Goal: Information Seeking & Learning: Check status

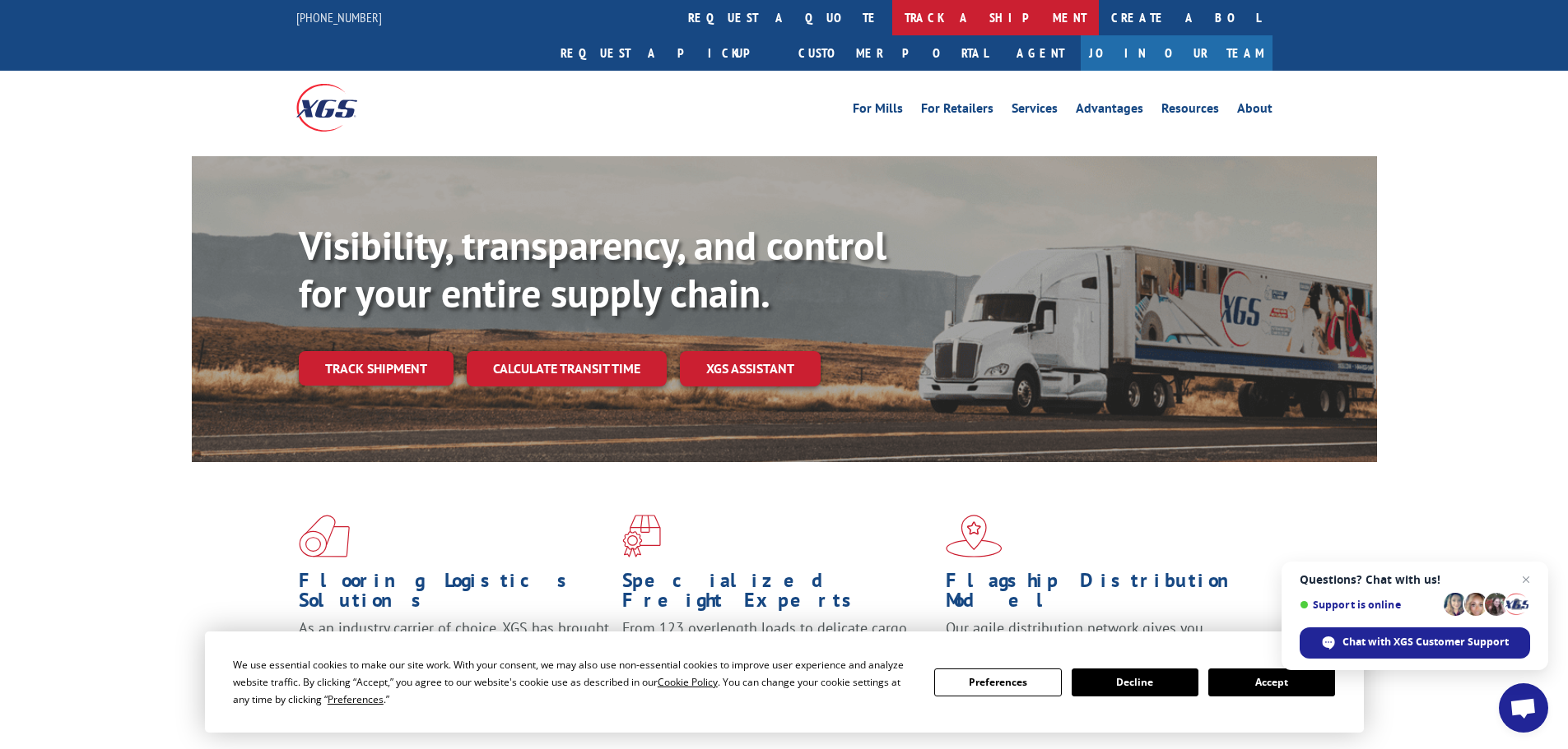
click at [892, 23] on link "track a shipment" at bounding box center [995, 17] width 206 height 35
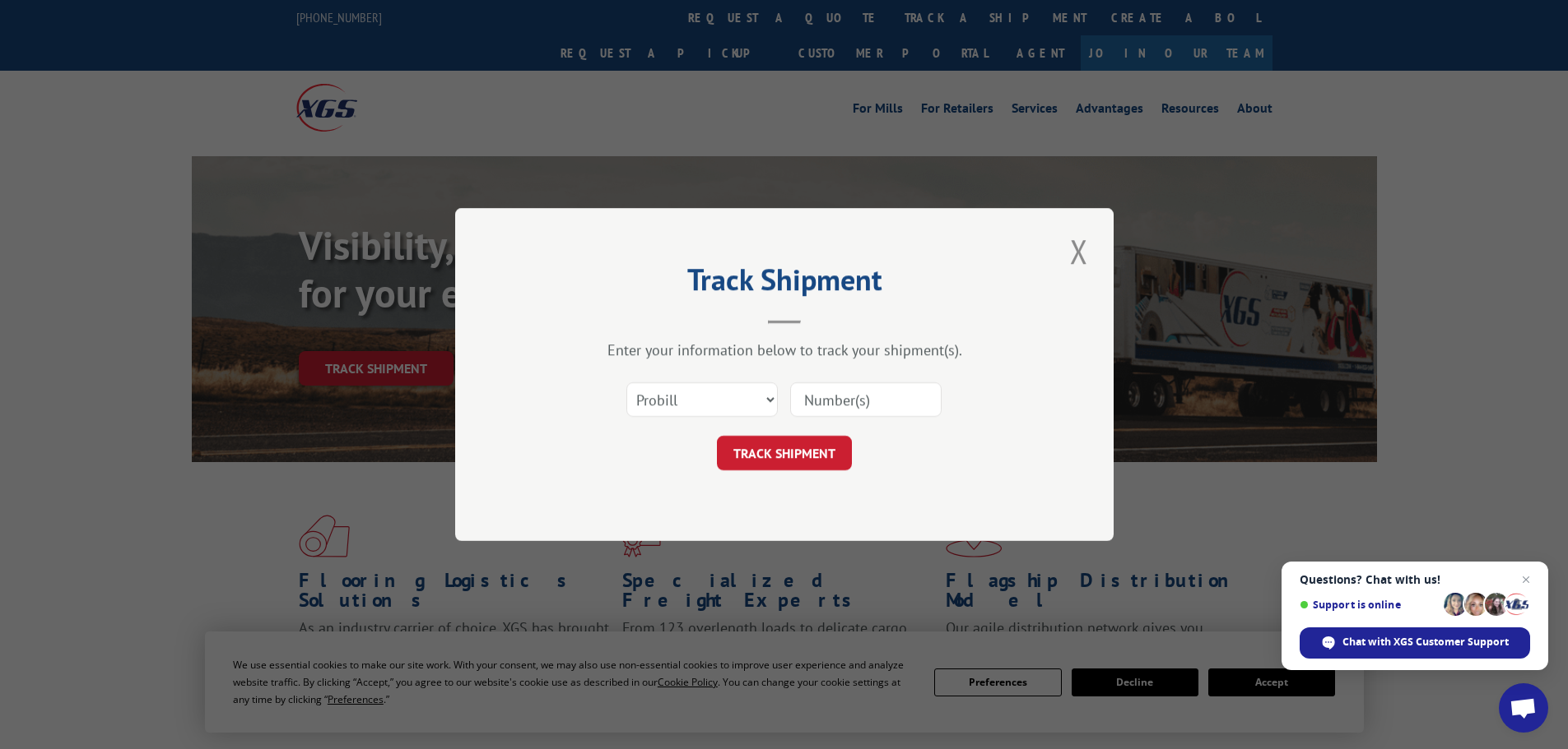
click at [824, 397] on input at bounding box center [865, 400] width 152 height 35
click at [766, 403] on select "Select category... Probill BOL PO" at bounding box center [702, 400] width 152 height 35
select select "bol"
click at [627, 383] on select "Select category... Probill BOL PO" at bounding box center [702, 400] width 152 height 35
click at [867, 400] on input at bounding box center [865, 400] width 152 height 35
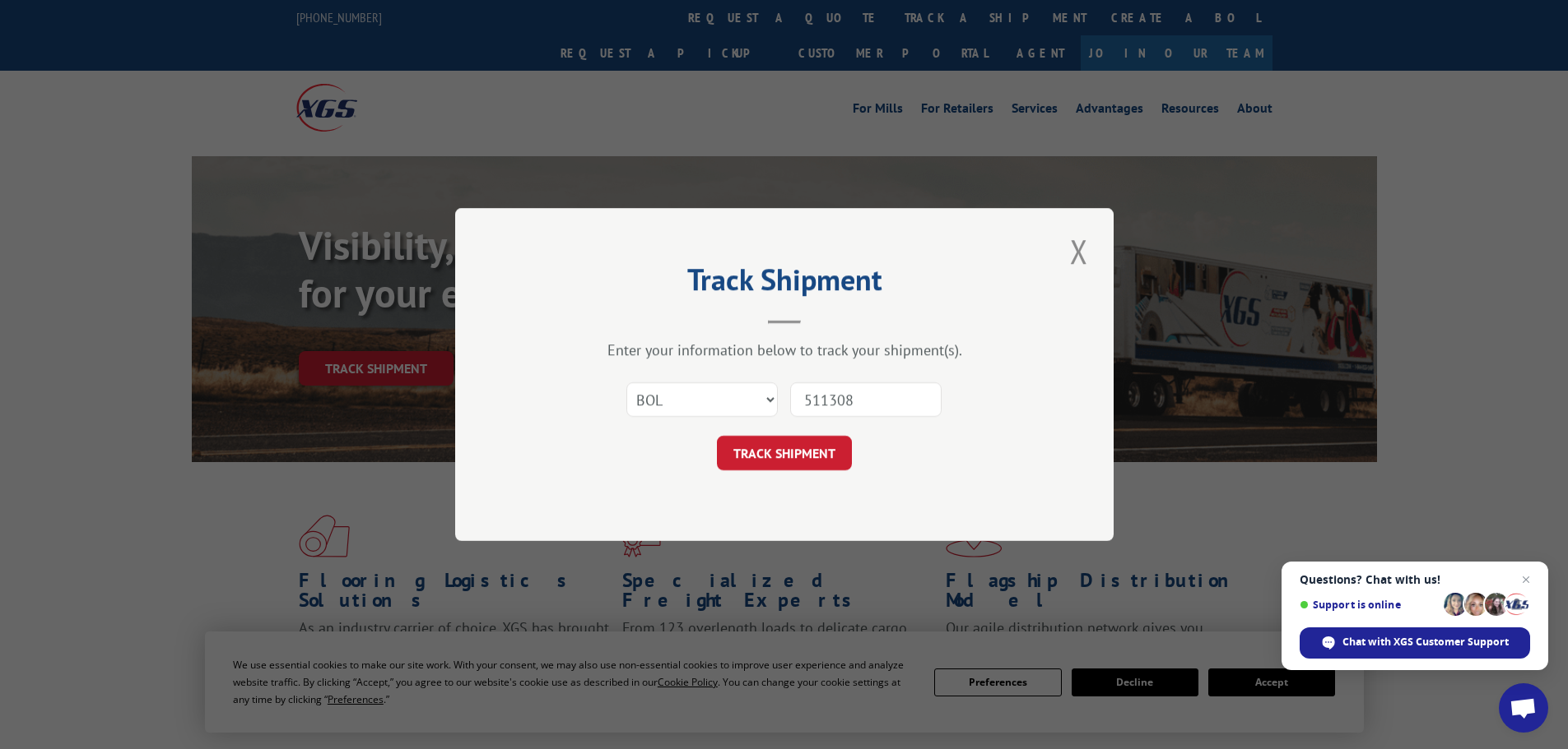
type input "5113082"
click button "TRACK SHIPMENT" at bounding box center [784, 453] width 135 height 35
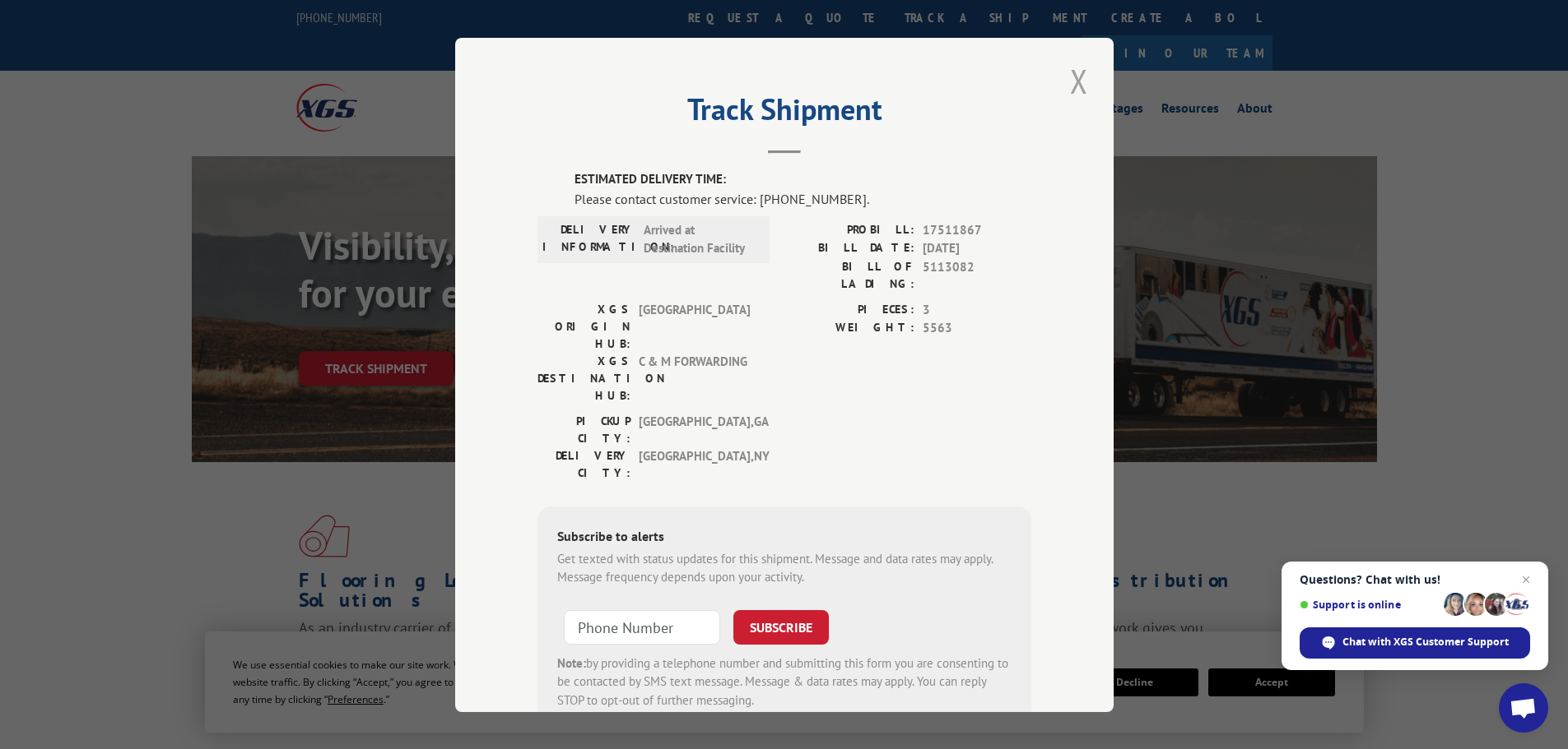
click at [1066, 81] on button "Close modal" at bounding box center [1079, 81] width 28 height 45
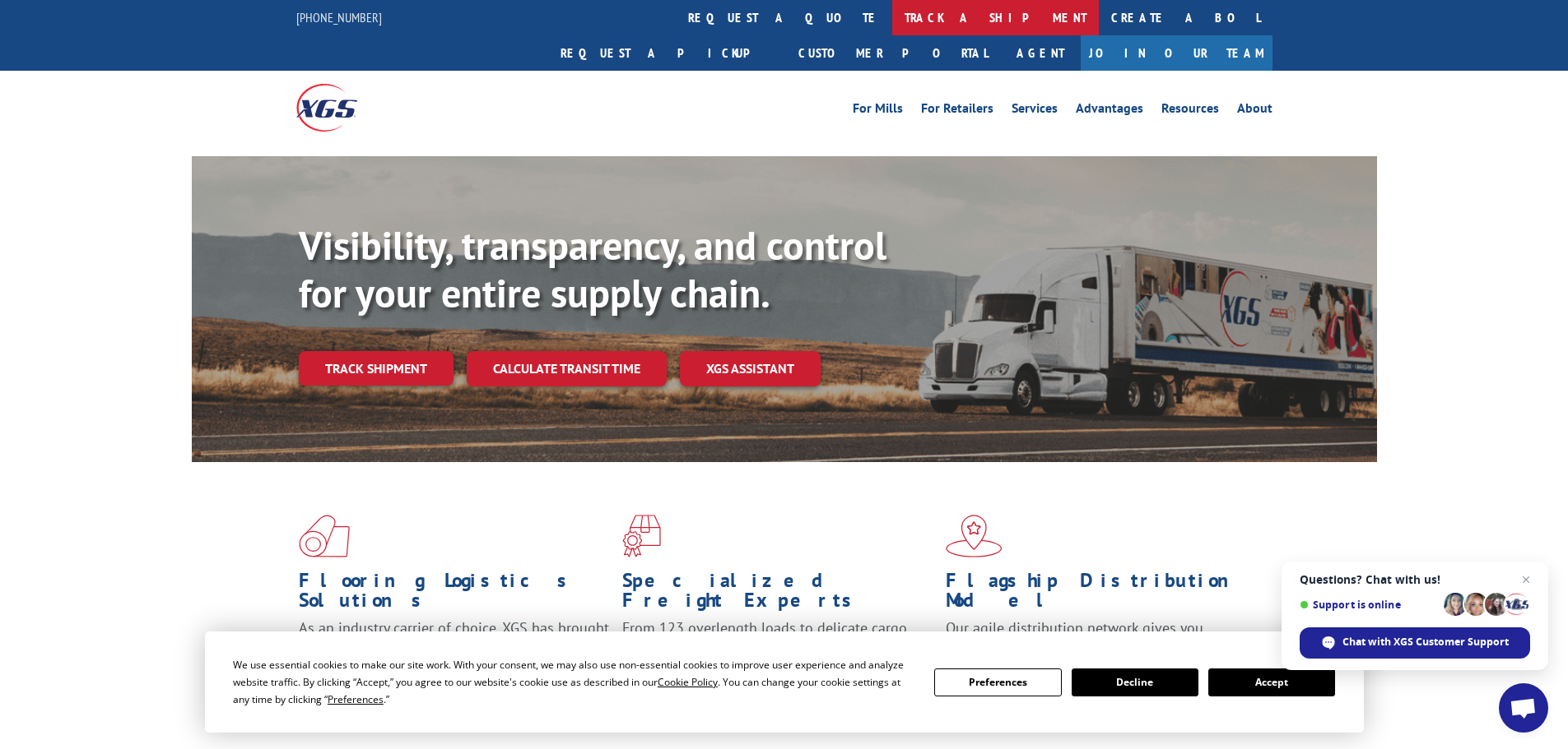
click at [892, 4] on link "track a shipment" at bounding box center [995, 17] width 206 height 35
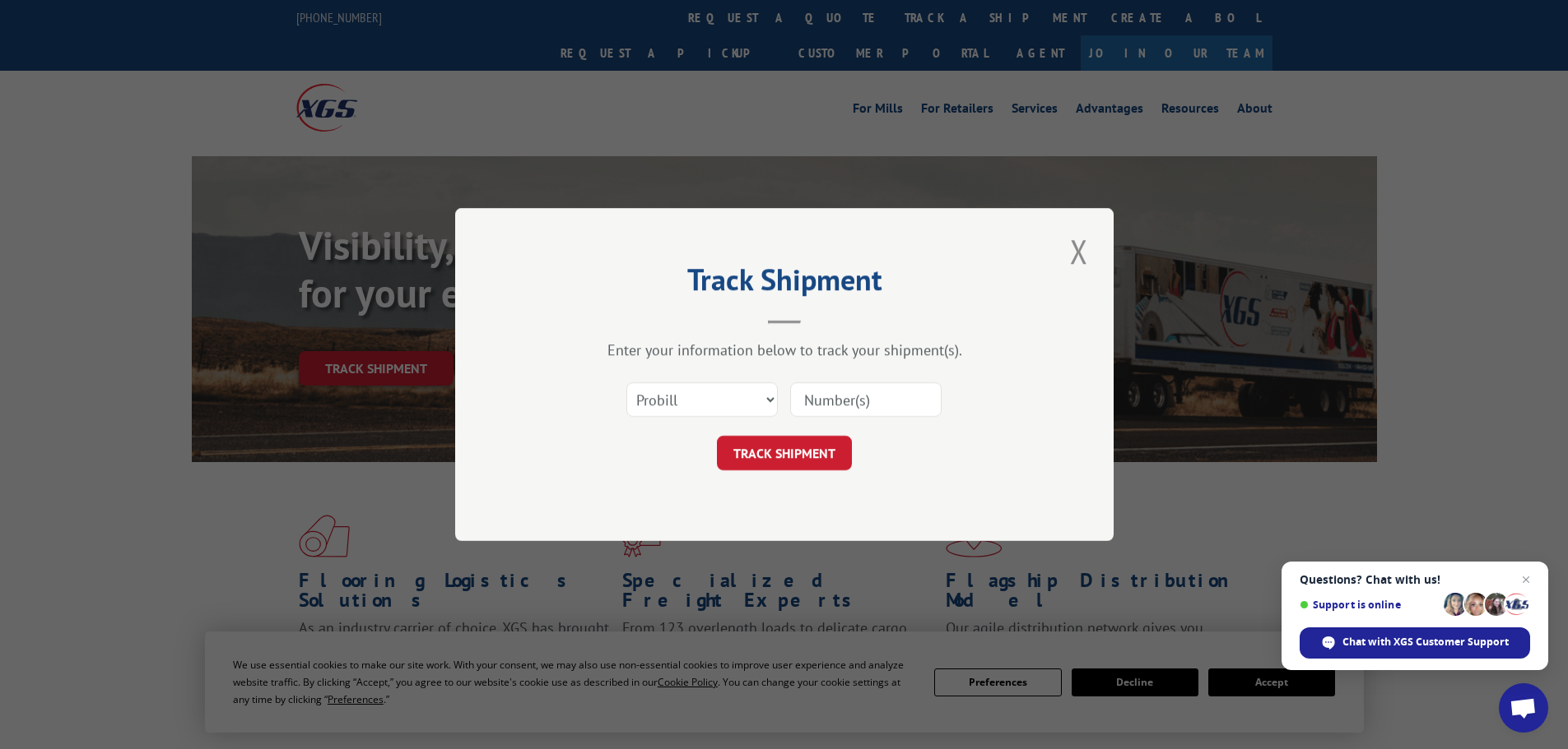
click at [819, 404] on input at bounding box center [865, 400] width 152 height 35
click at [764, 399] on select "Select category... Probill BOL PO" at bounding box center [702, 400] width 152 height 35
select select "bol"
click at [627, 383] on select "Select category... Probill BOL PO" at bounding box center [702, 400] width 152 height 35
click at [857, 397] on input at bounding box center [865, 400] width 152 height 35
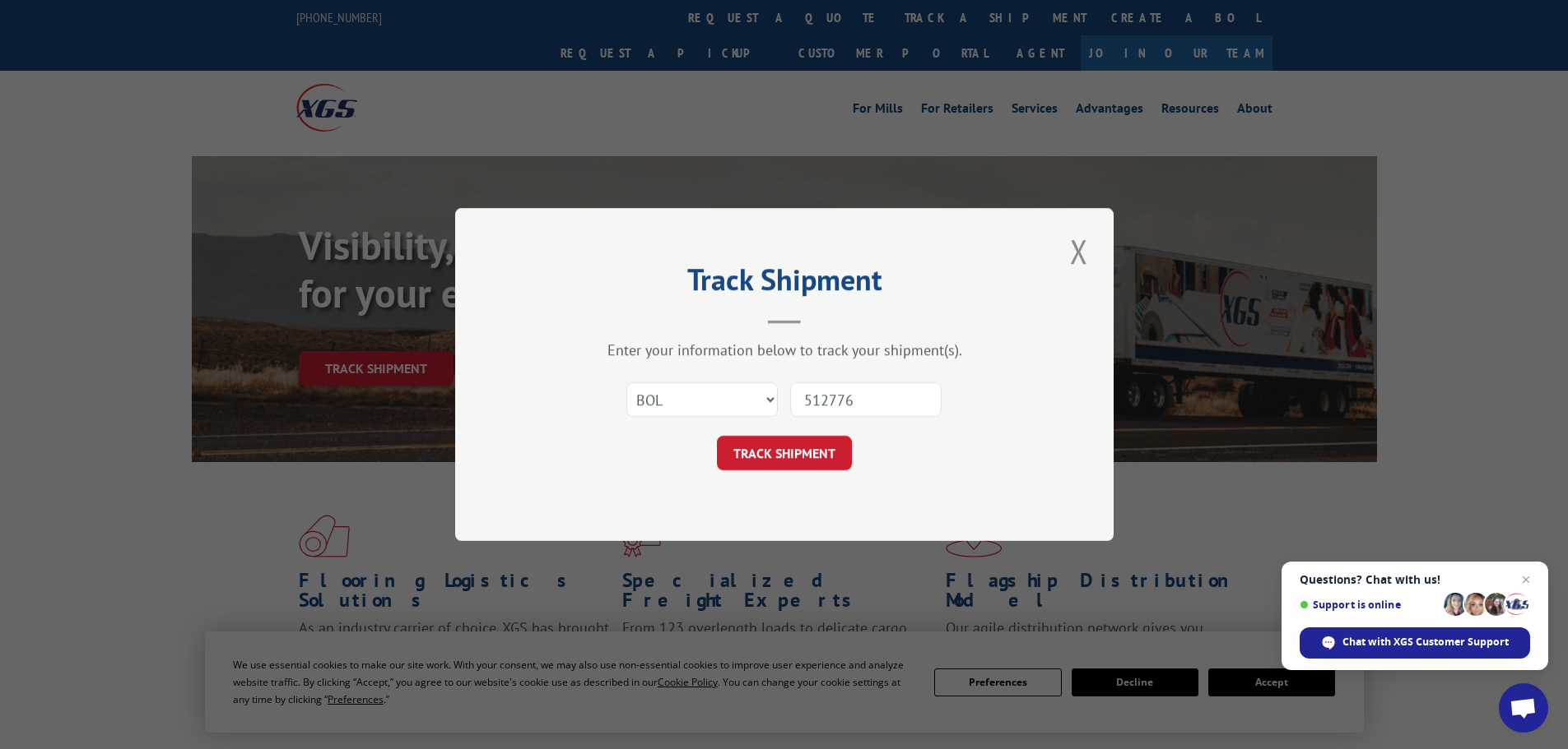
type input "5127768"
click button "TRACK SHIPMENT" at bounding box center [784, 453] width 135 height 35
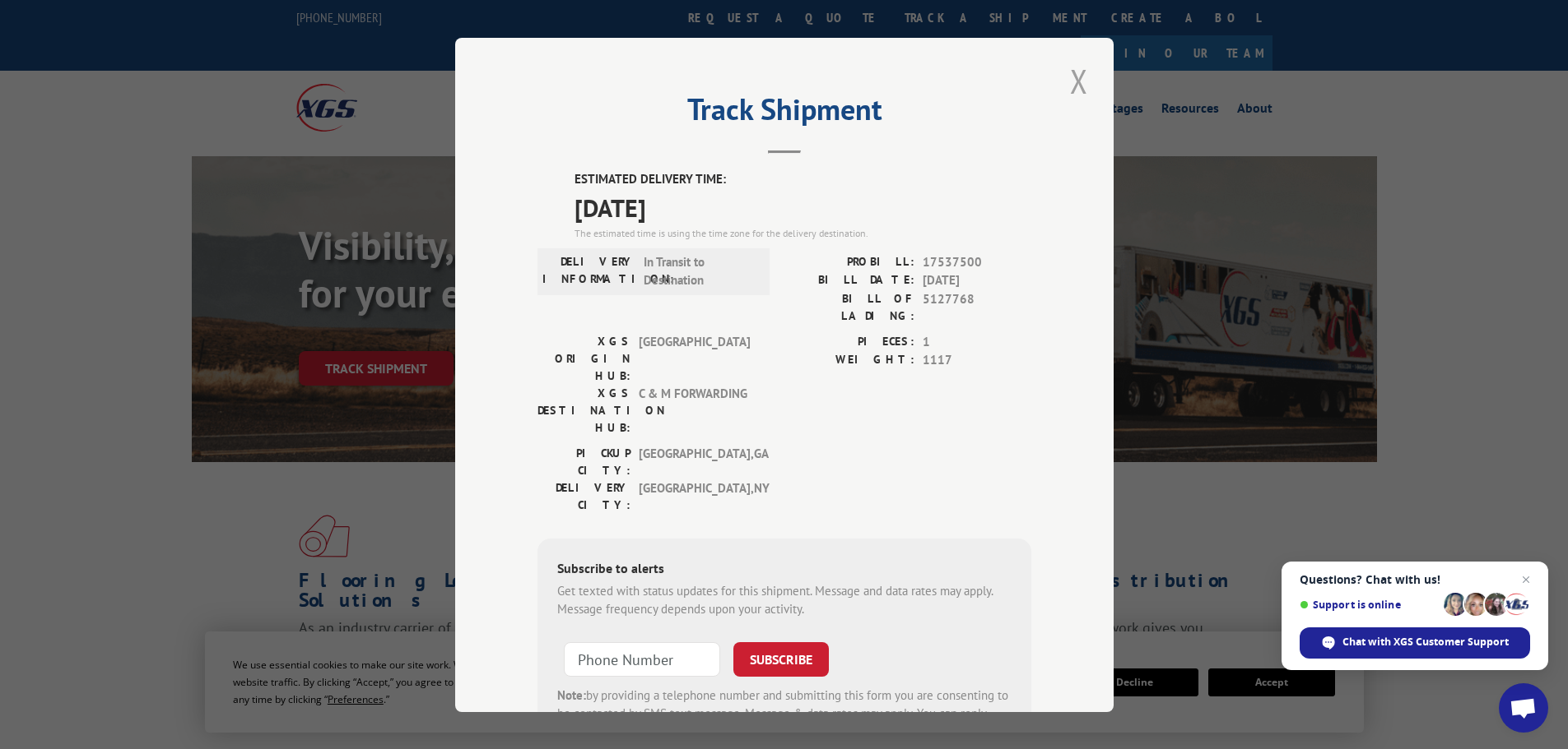
click at [1070, 80] on button "Close modal" at bounding box center [1079, 81] width 28 height 45
